Goal: Navigation & Orientation: Find specific page/section

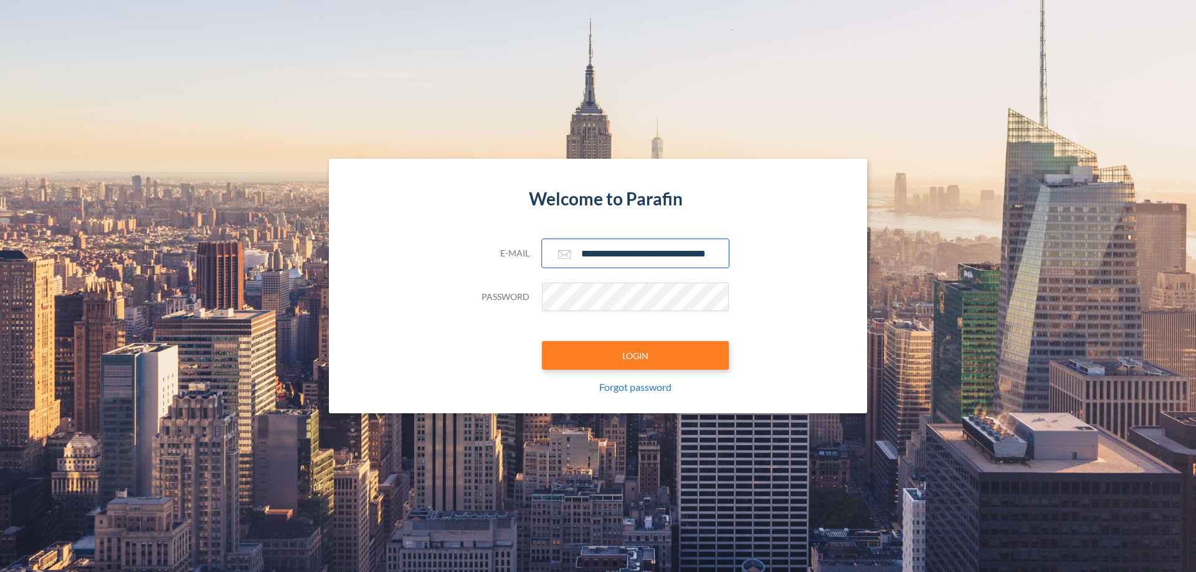
scroll to position [0, 20]
type input "**********"
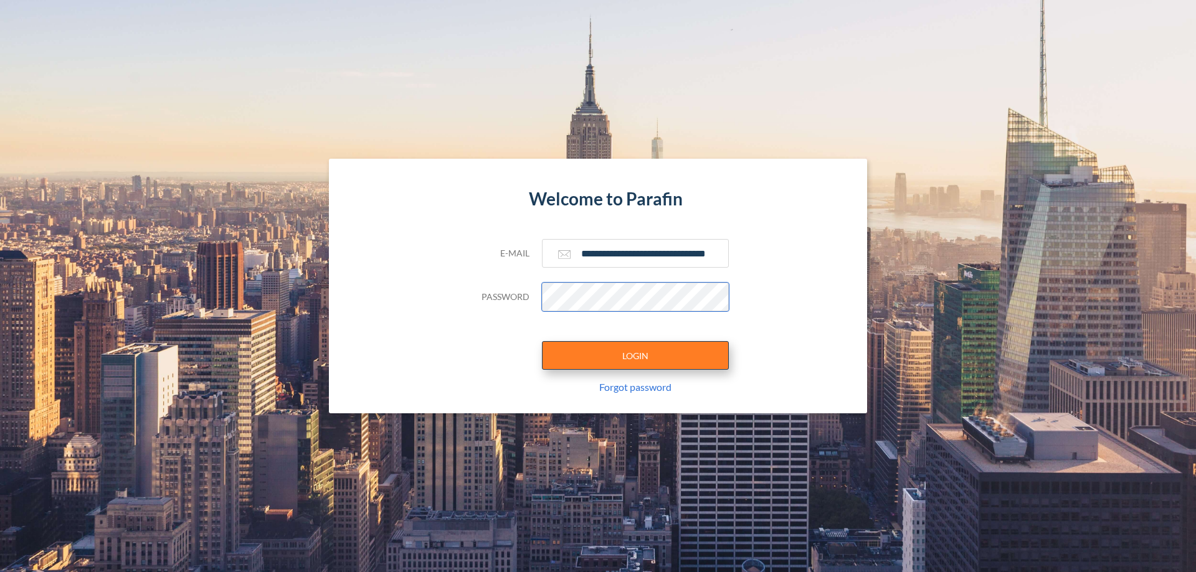
scroll to position [0, 0]
click at [635, 356] on button "LOGIN" at bounding box center [635, 355] width 187 height 29
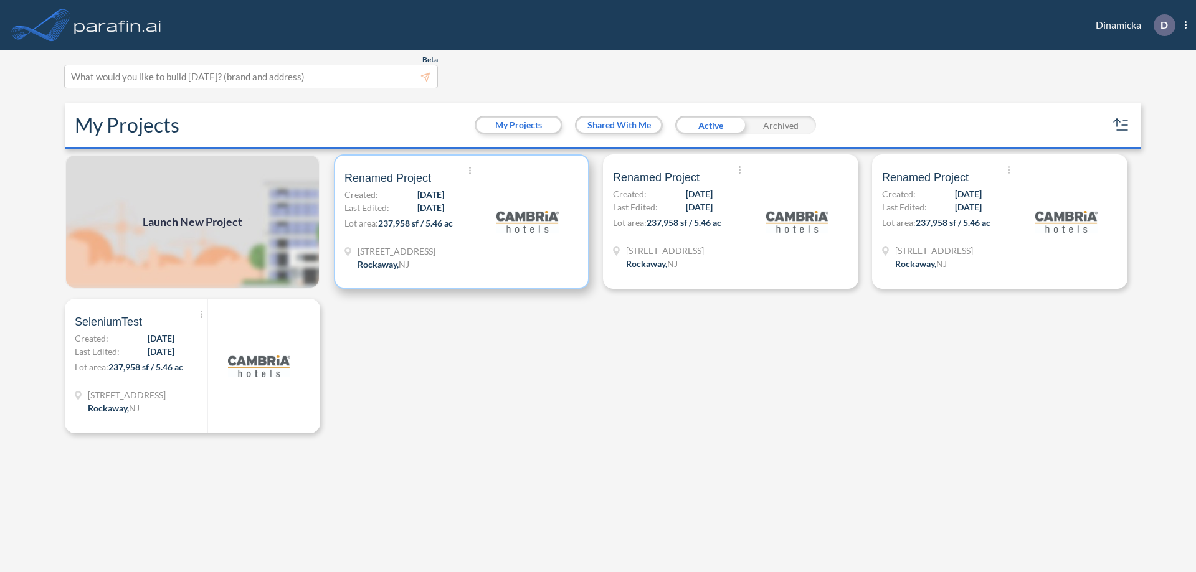
scroll to position [3, 0]
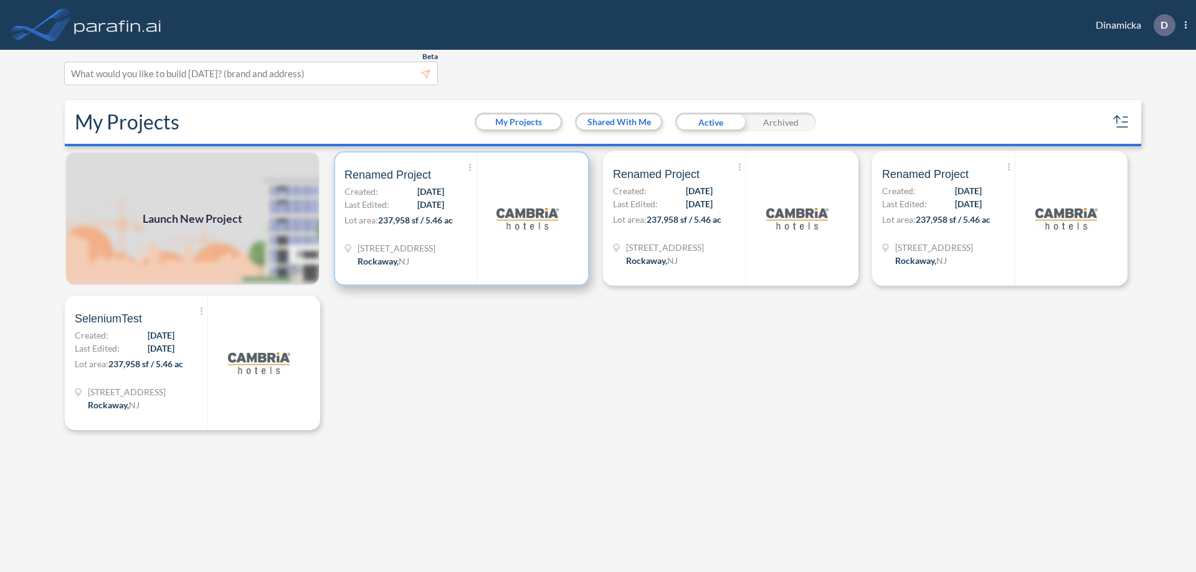
click at [462, 219] on p "Lot area: 237,958 sf / 5.46 ac" at bounding box center [410, 223] width 132 height 18
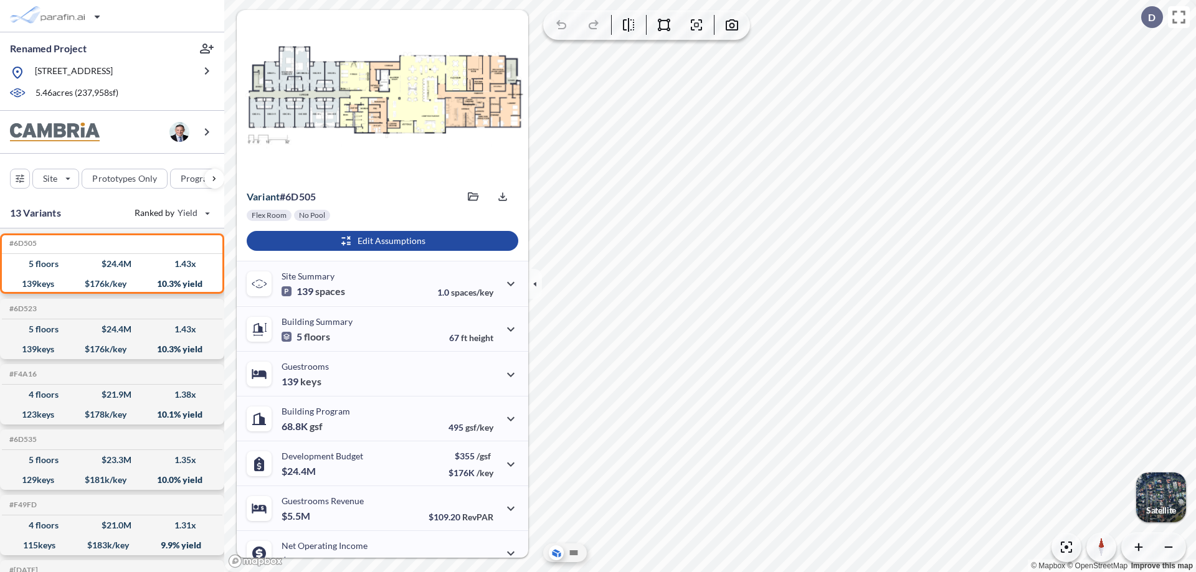
click at [1160, 511] on p "Satellite" at bounding box center [1161, 511] width 30 height 10
